Goal: Navigation & Orientation: Understand site structure

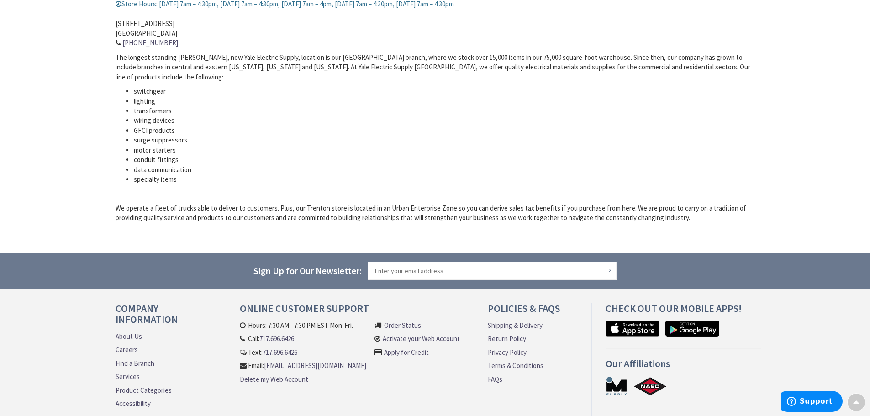
scroll to position [419, 0]
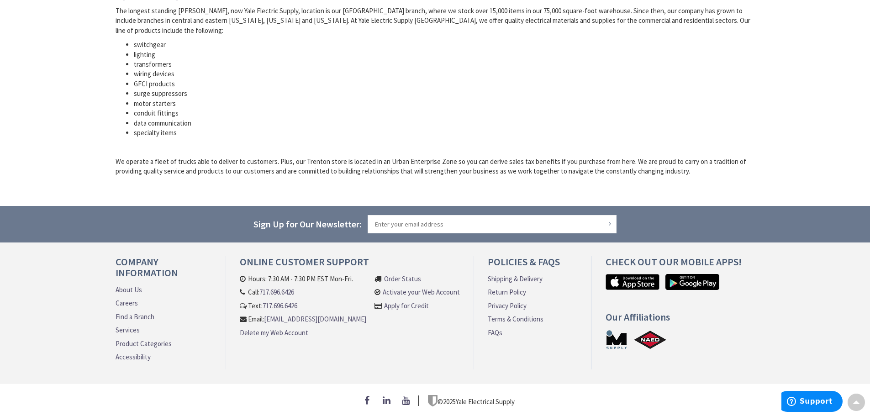
click at [131, 286] on link "About Us" at bounding box center [129, 290] width 26 height 10
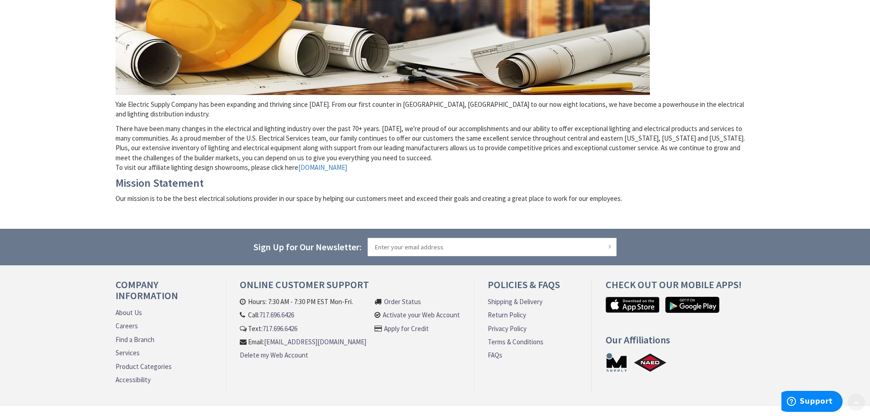
scroll to position [228, 0]
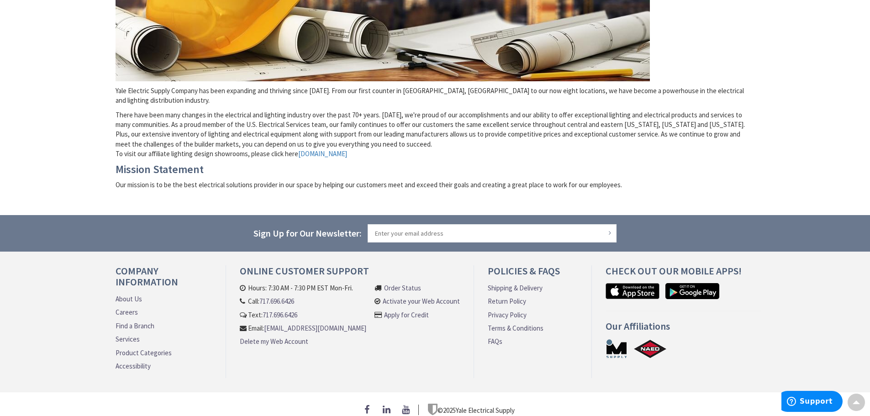
click at [127, 307] on link "Careers" at bounding box center [127, 312] width 22 height 10
